Goal: Task Accomplishment & Management: Use online tool/utility

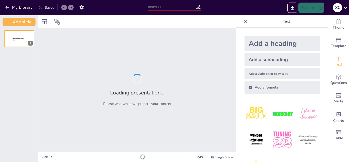
type input "La eutanasia como problema social desde el método científico"
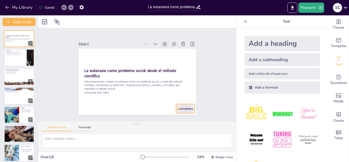
click at [177, 109] on div at bounding box center [181, 113] width 19 height 11
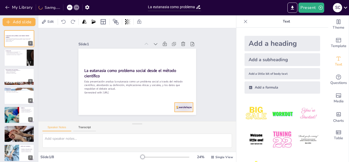
drag, startPoint x: 177, startPoint y: 109, endPoint x: 174, endPoint y: 106, distance: 4.3
click at [174, 110] on div at bounding box center [176, 116] width 20 height 13
click at [24, 52] on icon at bounding box center [23, 54] width 4 height 4
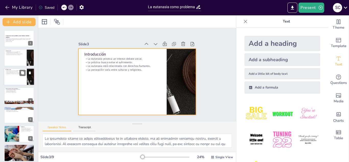
click at [13, 76] on div at bounding box center [19, 76] width 31 height 17
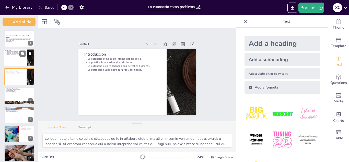
click at [17, 58] on div at bounding box center [19, 57] width 31 height 17
click at [11, 60] on div at bounding box center [19, 57] width 31 height 17
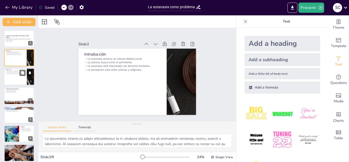
click at [11, 73] on p "La percepción varía entre culturas y religiones." at bounding box center [15, 73] width 20 height 1
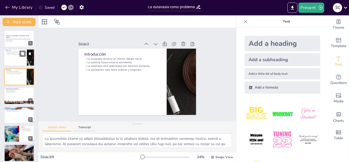
click at [14, 60] on div at bounding box center [19, 57] width 31 height 17
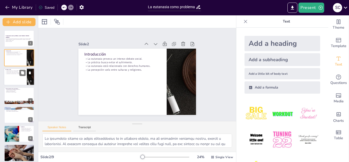
click at [16, 77] on div at bounding box center [19, 76] width 31 height 17
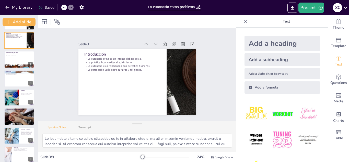
scroll to position [41, 0]
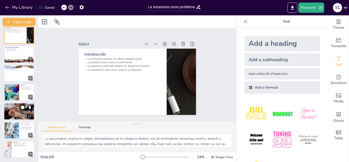
click at [27, 110] on div at bounding box center [19, 111] width 38 height 17
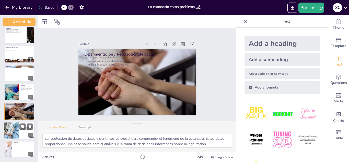
click at [16, 132] on div at bounding box center [11, 130] width 31 height 17
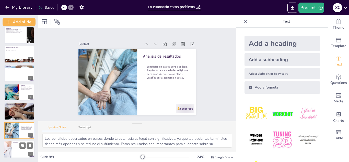
click at [13, 154] on div at bounding box center [19, 149] width 31 height 17
type textarea "El uso del método científico para estudiar la eutanasia permite un enfoque obje…"
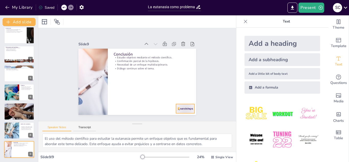
click at [177, 112] on div at bounding box center [177, 118] width 20 height 13
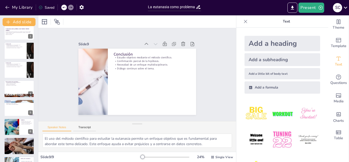
scroll to position [0, 0]
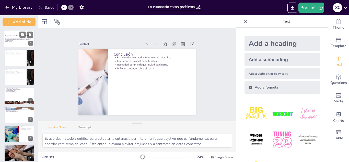
click at [21, 39] on p "Esta presentación analiza la eutanasia como un problema social a través del mét…" at bounding box center [19, 39] width 28 height 3
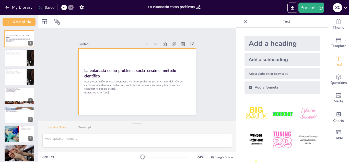
click at [113, 55] on div at bounding box center [135, 81] width 129 height 89
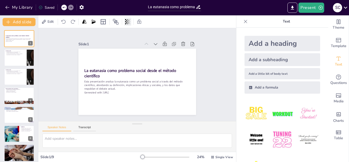
click at [126, 23] on icon at bounding box center [127, 21] width 5 height 5
click at [150, 43] on icon at bounding box center [153, 46] width 6 height 6
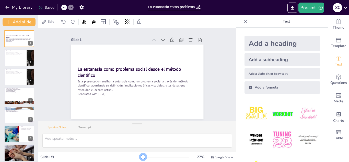
click at [140, 153] on div "27 % Single View" at bounding box center [187, 157] width 94 height 8
click at [26, 96] on div at bounding box center [19, 95] width 31 height 17
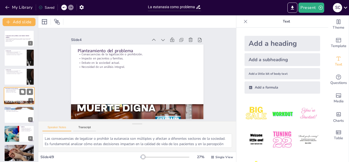
scroll to position [2, 0]
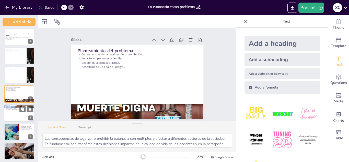
click at [19, 116] on div at bounding box center [19, 112] width 31 height 17
type textarea "Las realidades en diferentes países respecto a la eutanasia son diversas. Algun…"
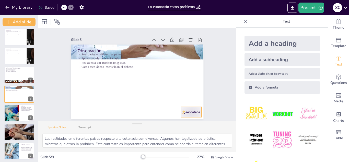
click at [183, 111] on div at bounding box center [187, 117] width 22 height 13
click at [314, 7] on button "Present" at bounding box center [312, 8] width 26 height 10
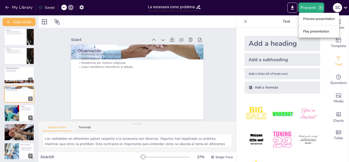
click at [310, 18] on li "Preview presentation" at bounding box center [319, 19] width 40 height 8
